Goal: Task Accomplishment & Management: Manage account settings

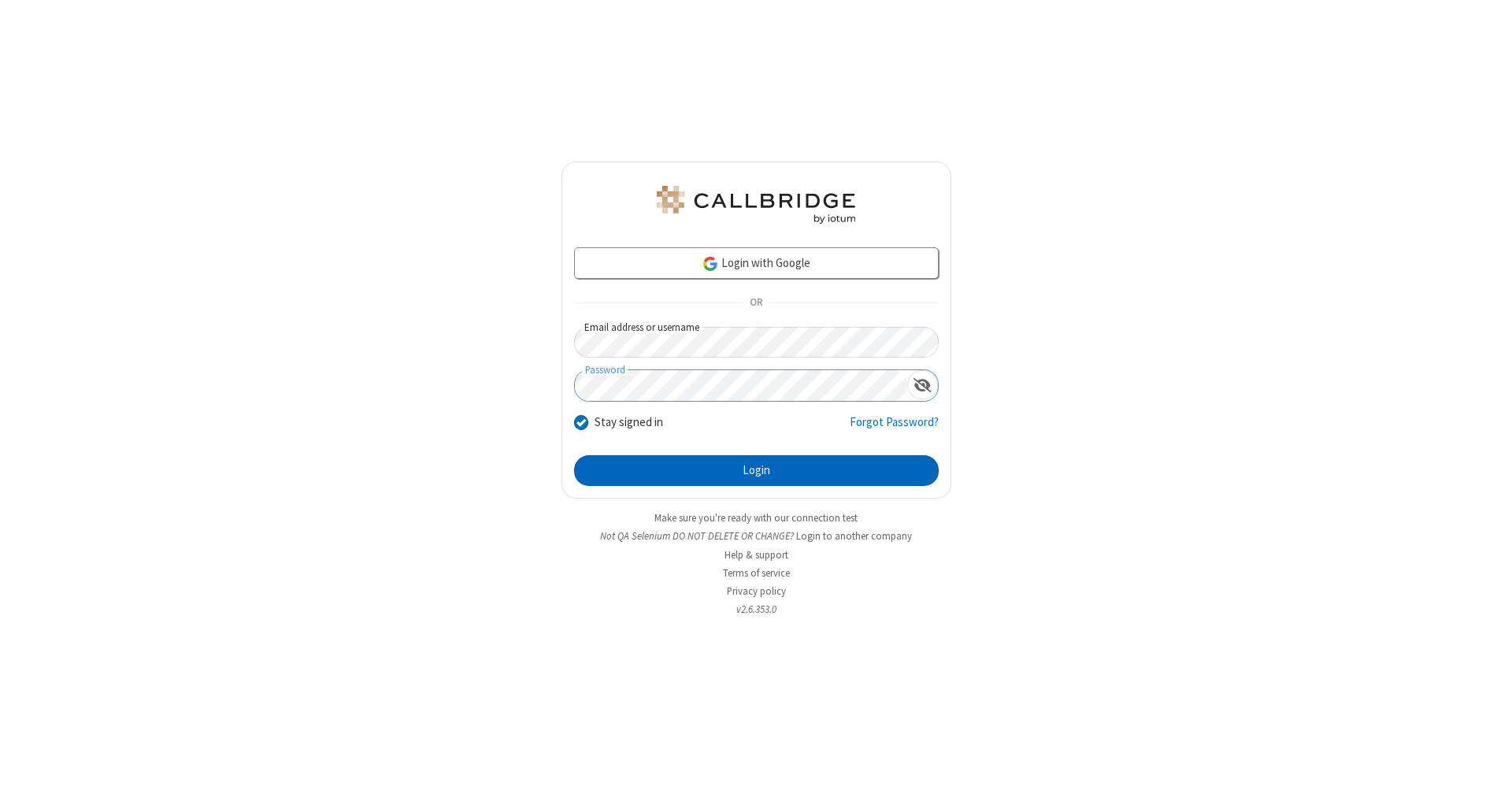
click at [756, 471] on button "Login" at bounding box center [756, 471] width 364 height 31
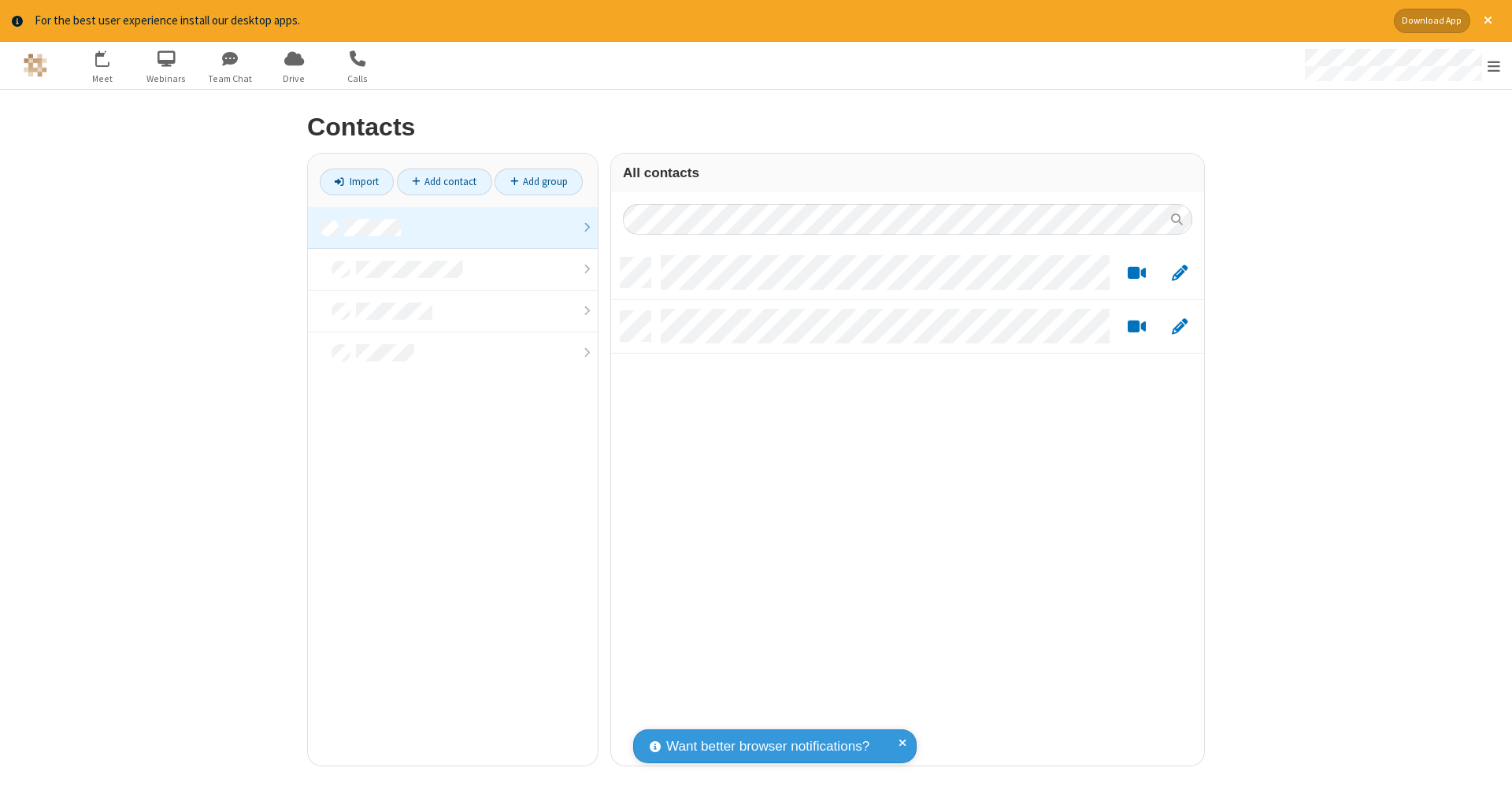
scroll to position [508, 581]
click at [453, 226] on link at bounding box center [453, 227] width 289 height 42
click at [444, 181] on link "Add contact" at bounding box center [444, 181] width 95 height 26
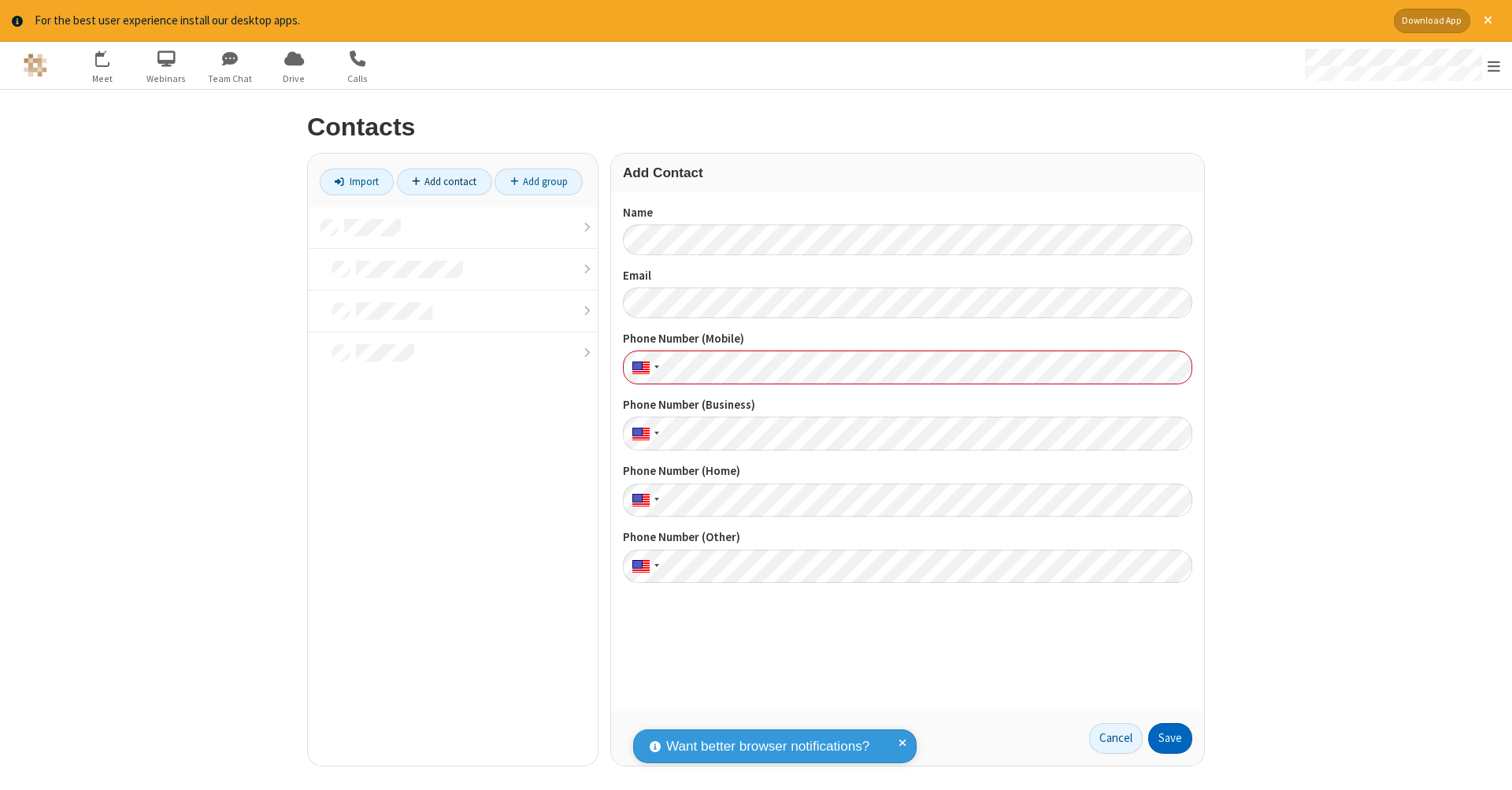
click at [1170, 738] on button "Save" at bounding box center [1171, 738] width 44 height 31
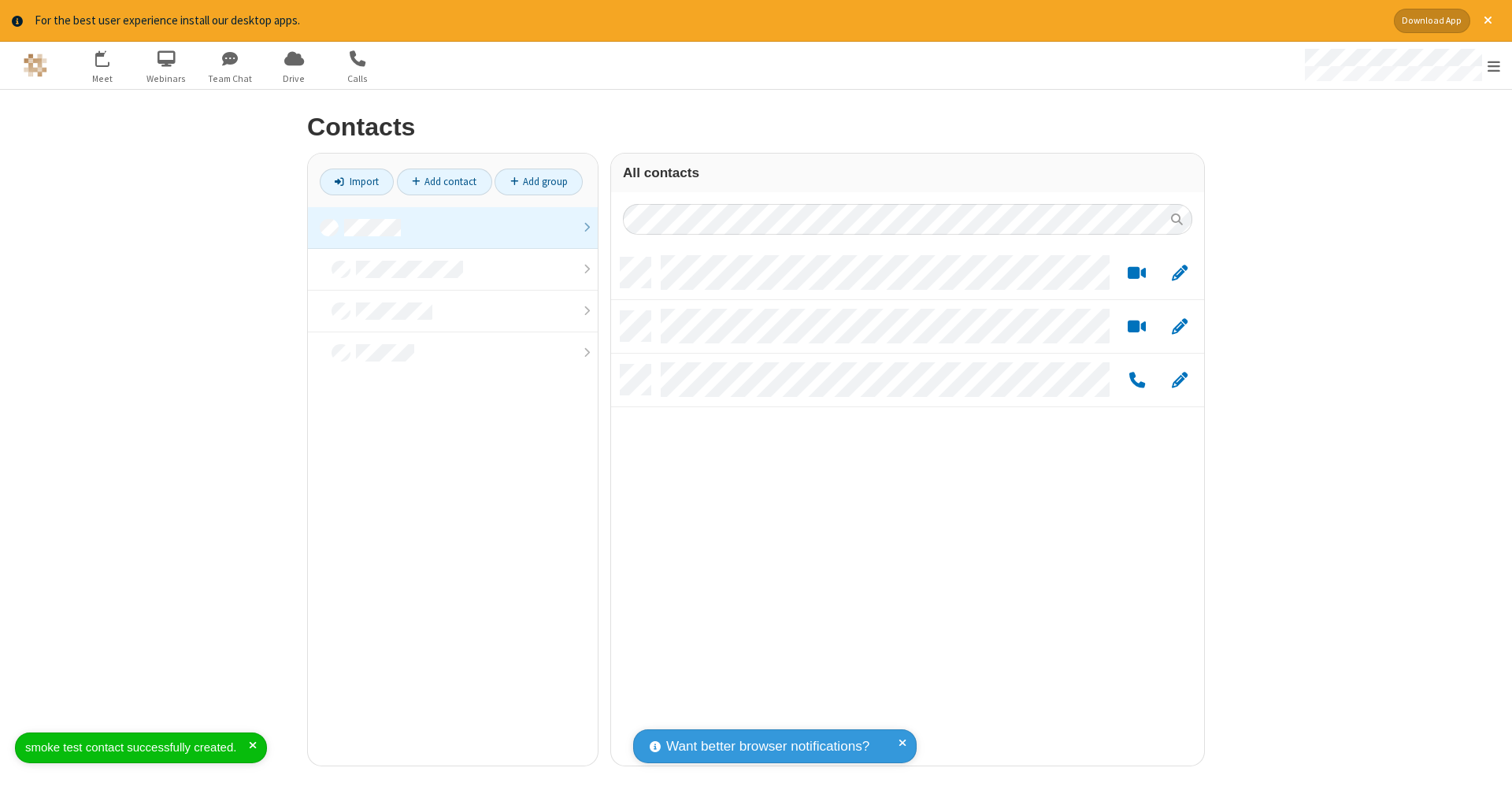
scroll to position [508, 581]
click at [444, 181] on link "Add contact" at bounding box center [444, 181] width 95 height 26
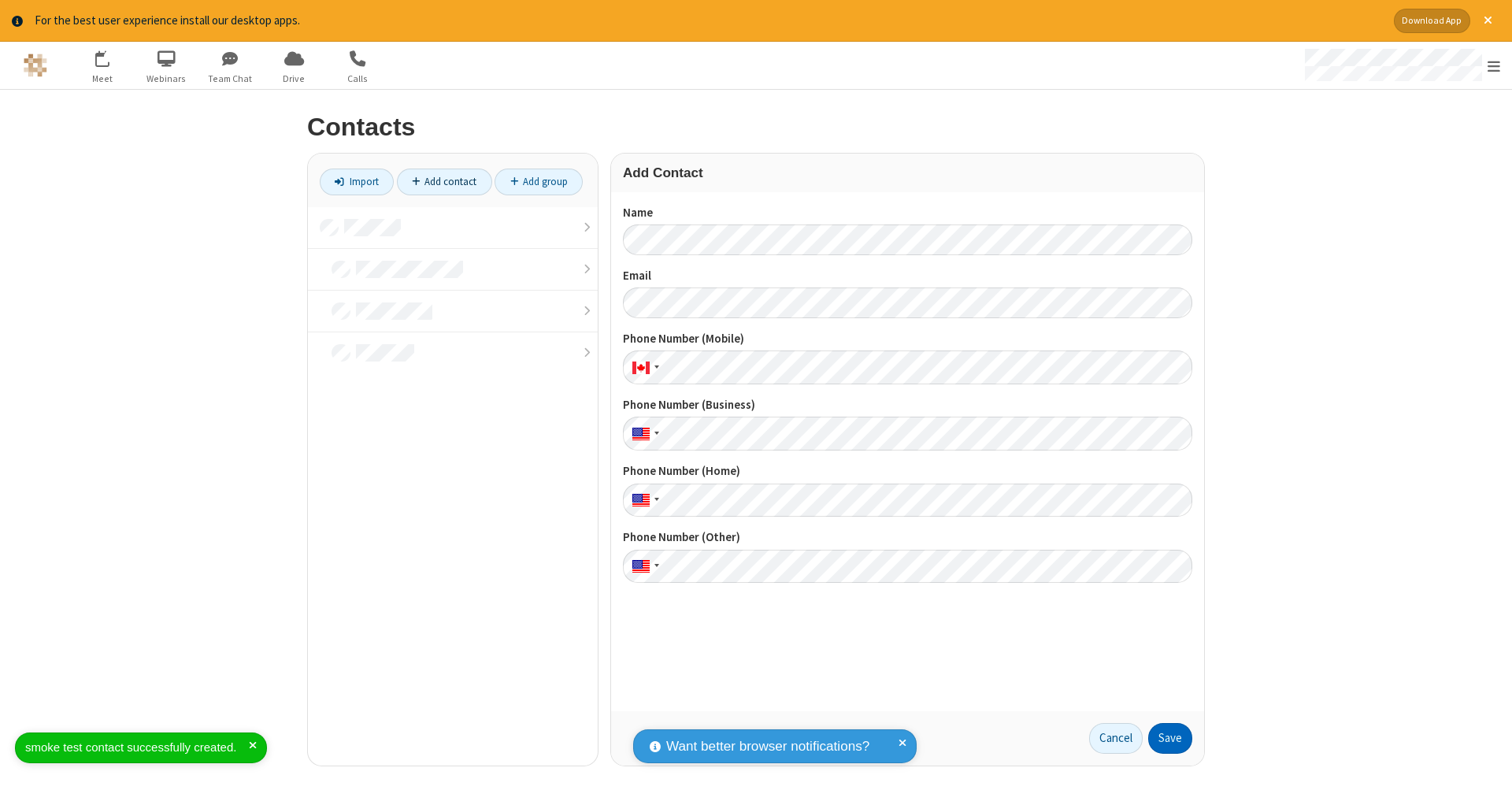
click at [1170, 738] on button "Save" at bounding box center [1171, 738] width 44 height 31
